Goal: Navigation & Orientation: Find specific page/section

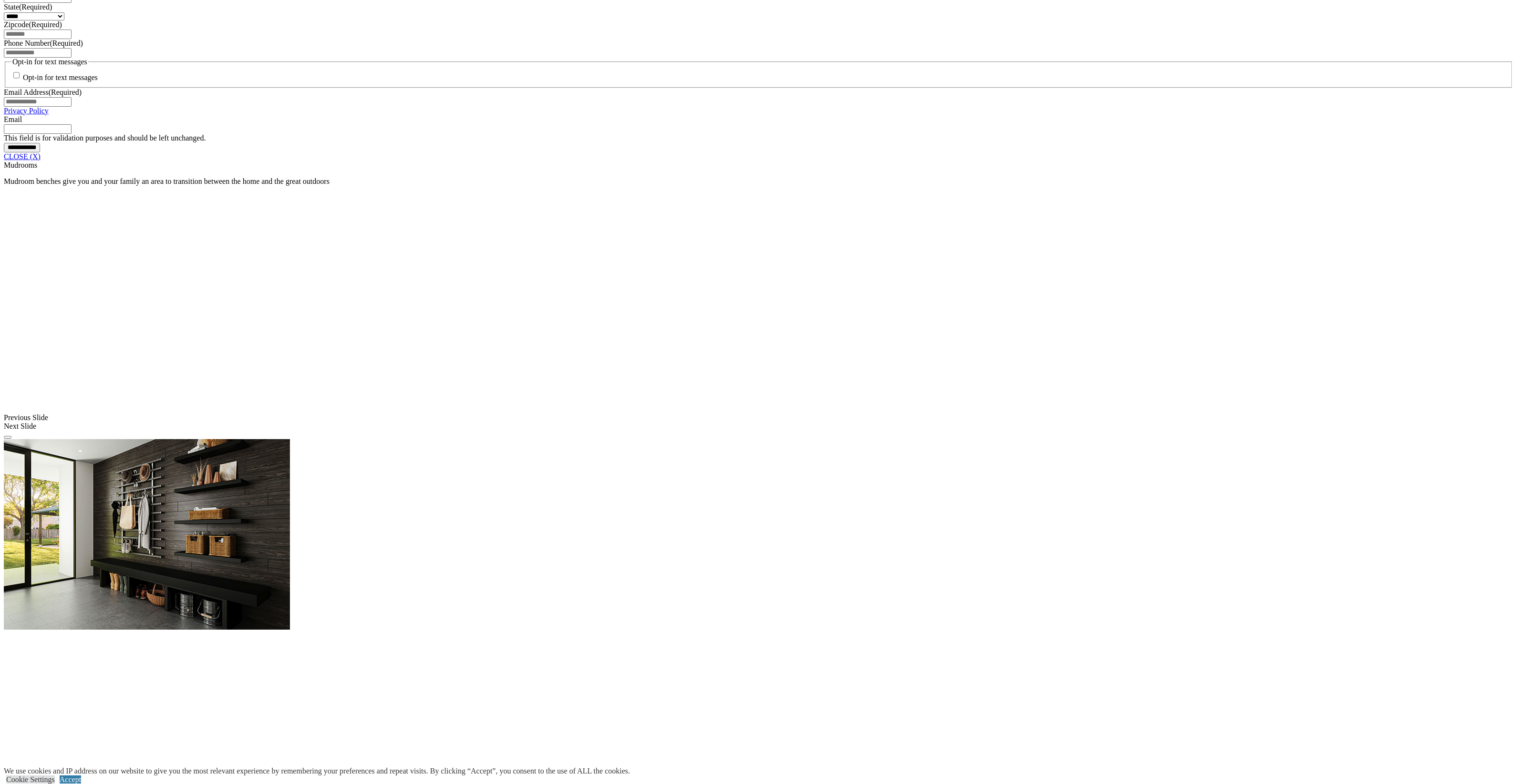
scroll to position [596, 0]
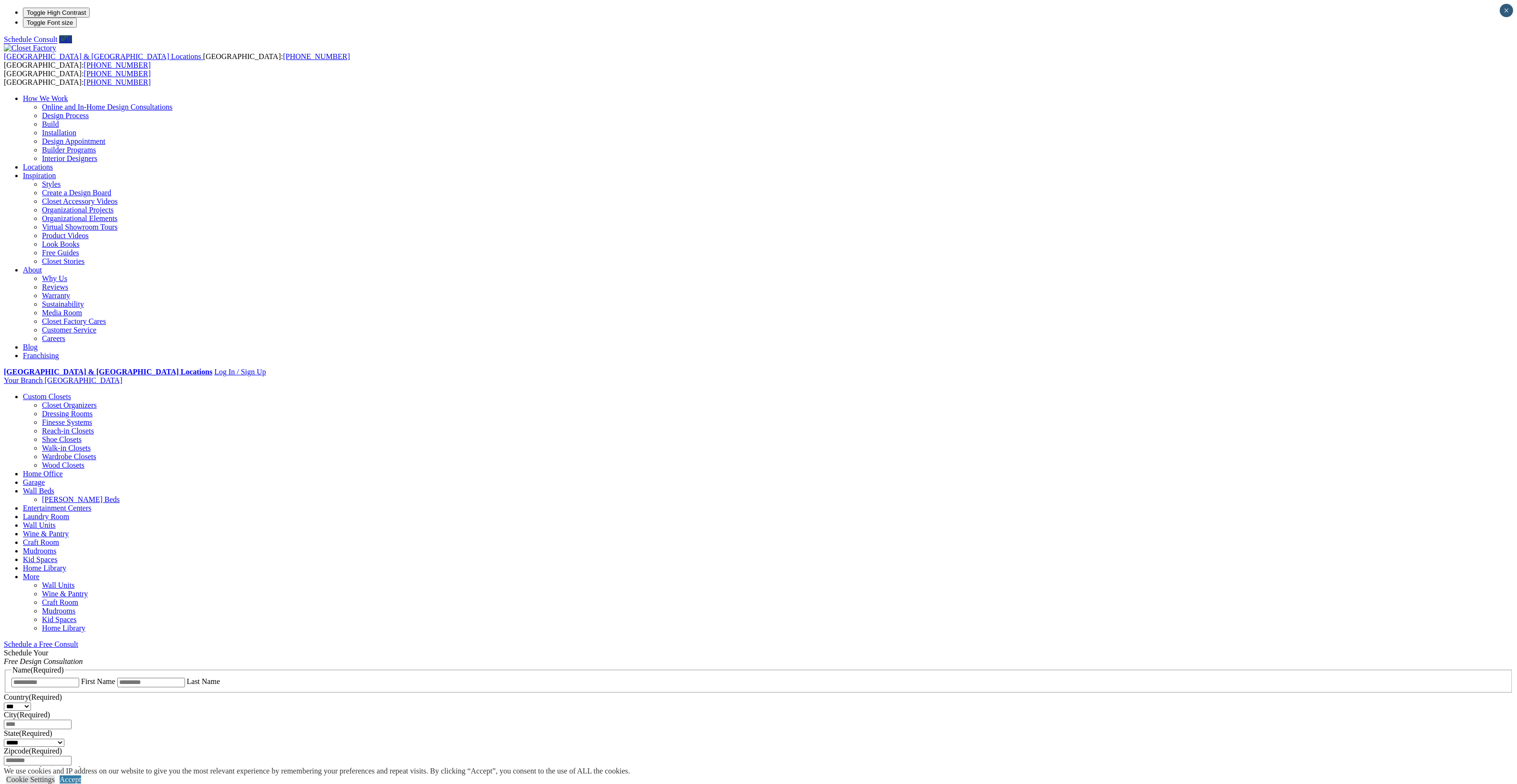
click at [57, 547] on link "Mudrooms" at bounding box center [39, 551] width 33 height 9
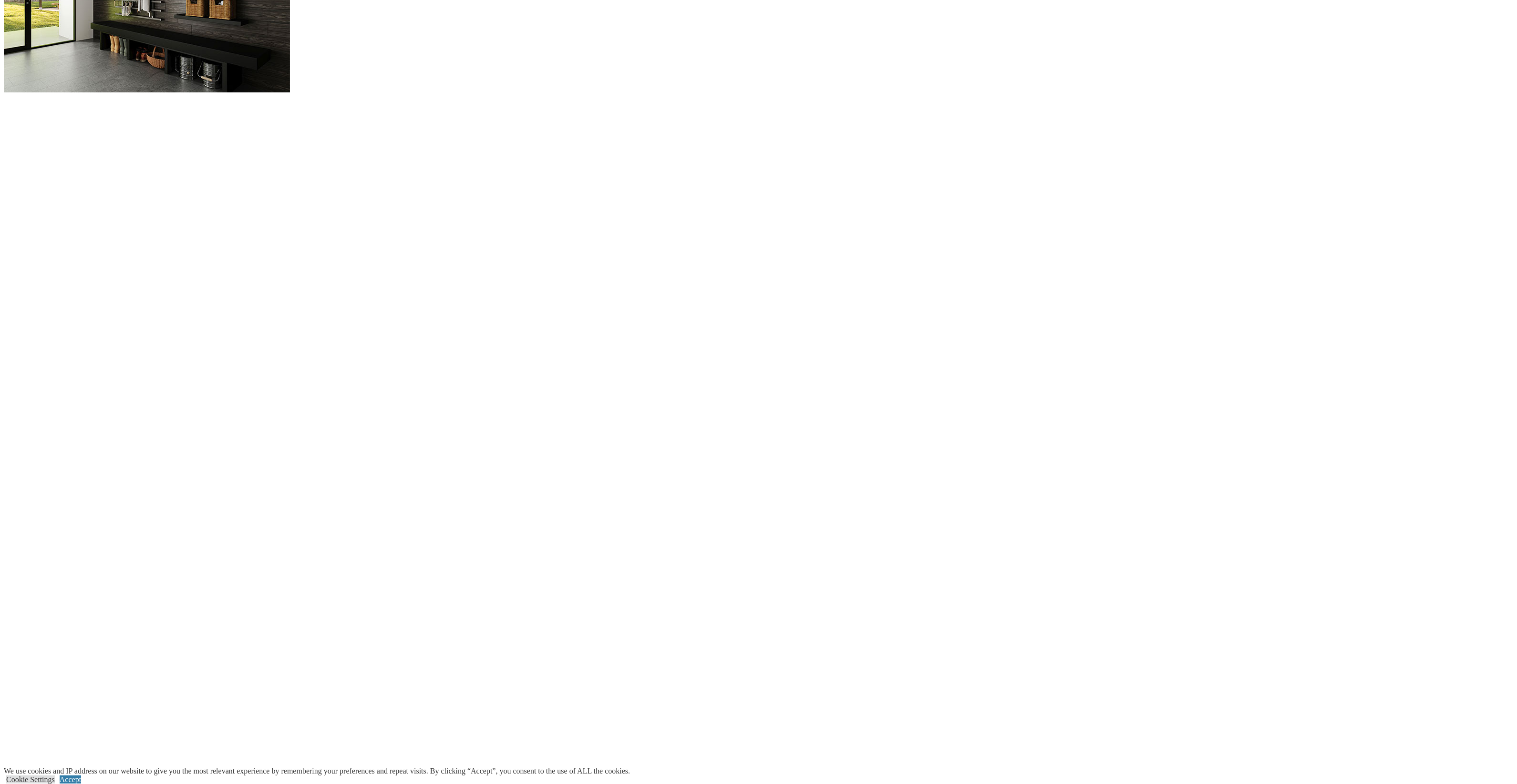
scroll to position [993, 0]
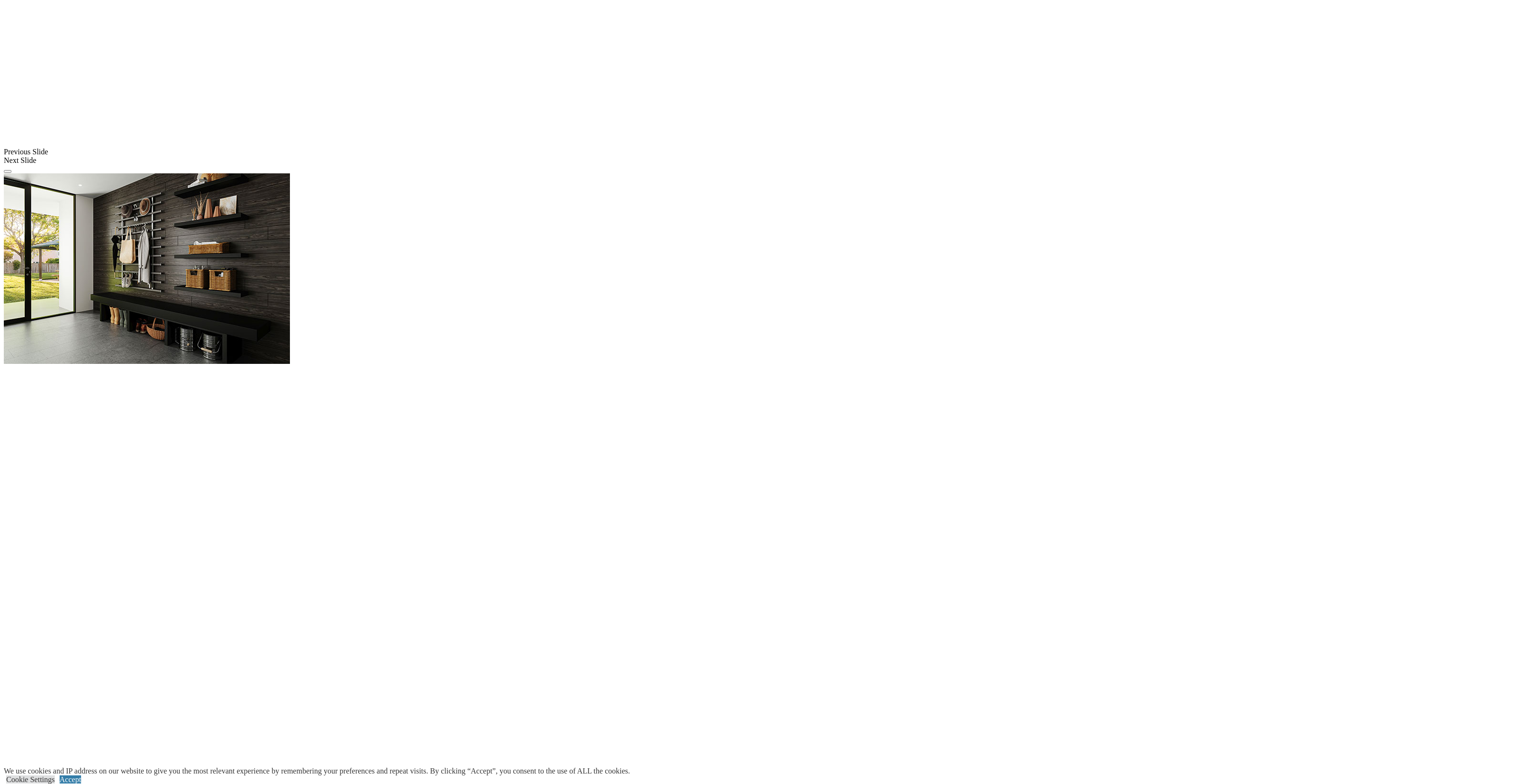
drag, startPoint x: 151, startPoint y: 306, endPoint x: 178, endPoint y: 306, distance: 27.0
